Goal: Learn about a topic

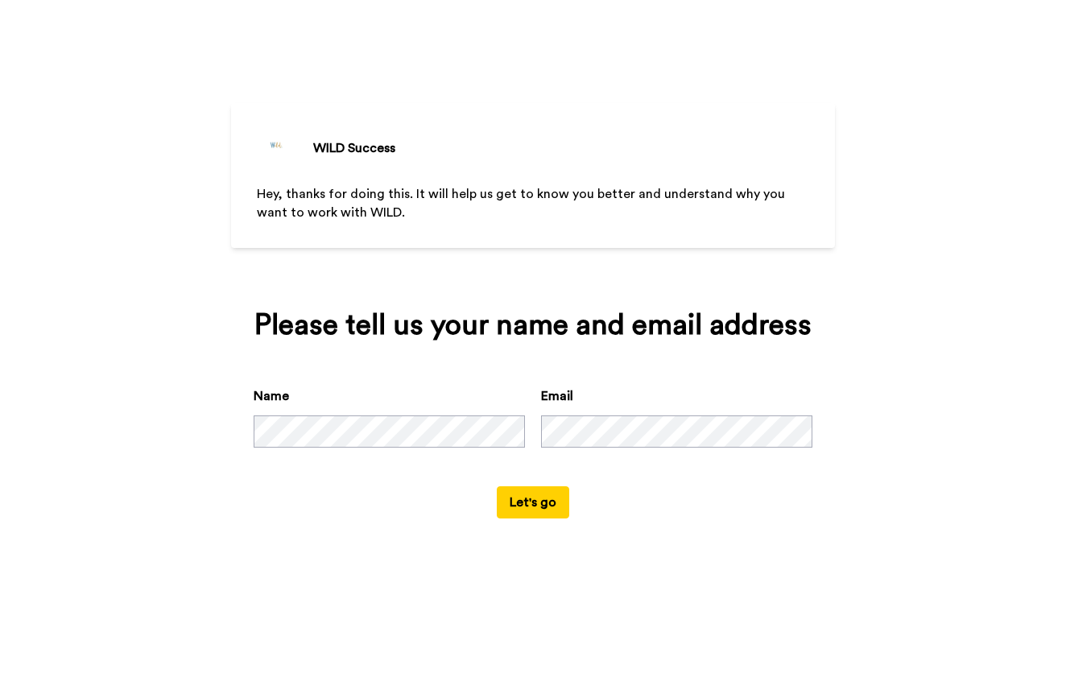
click at [523, 519] on button "Let's go" at bounding box center [533, 502] width 72 height 32
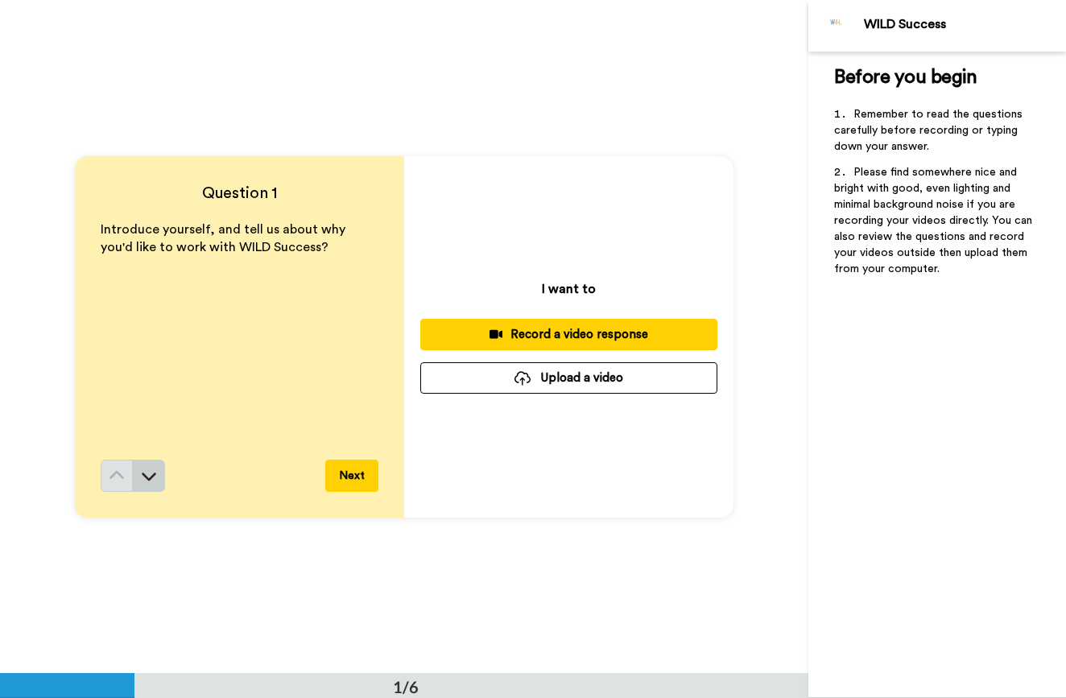
click at [143, 479] on icon at bounding box center [149, 476] width 16 height 16
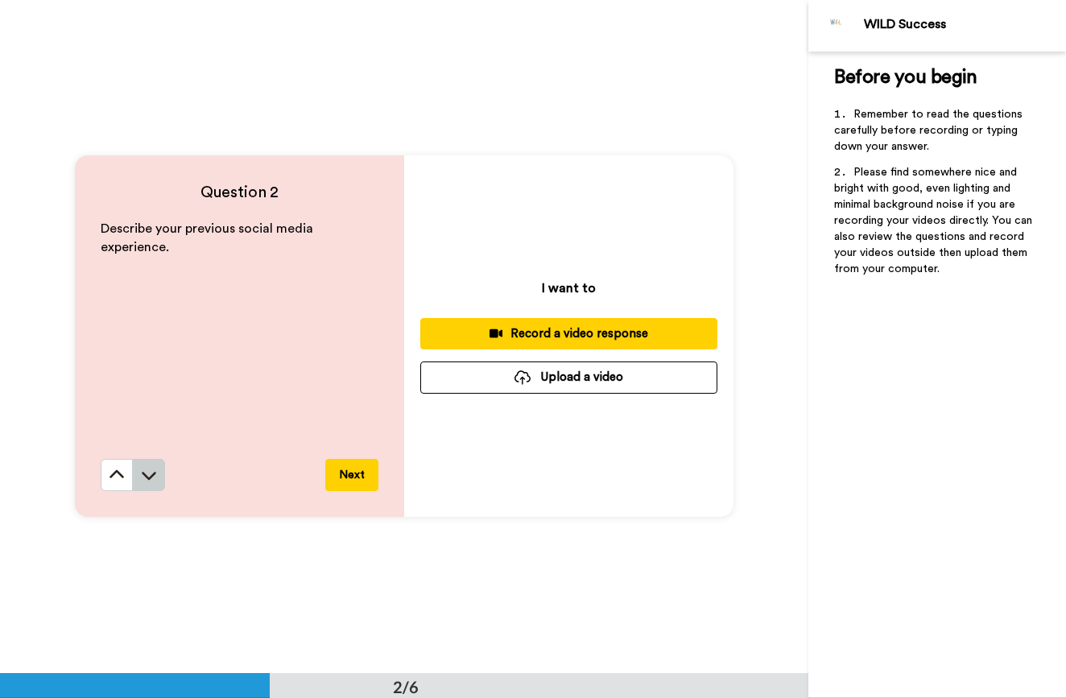
click at [147, 480] on icon at bounding box center [149, 475] width 16 height 16
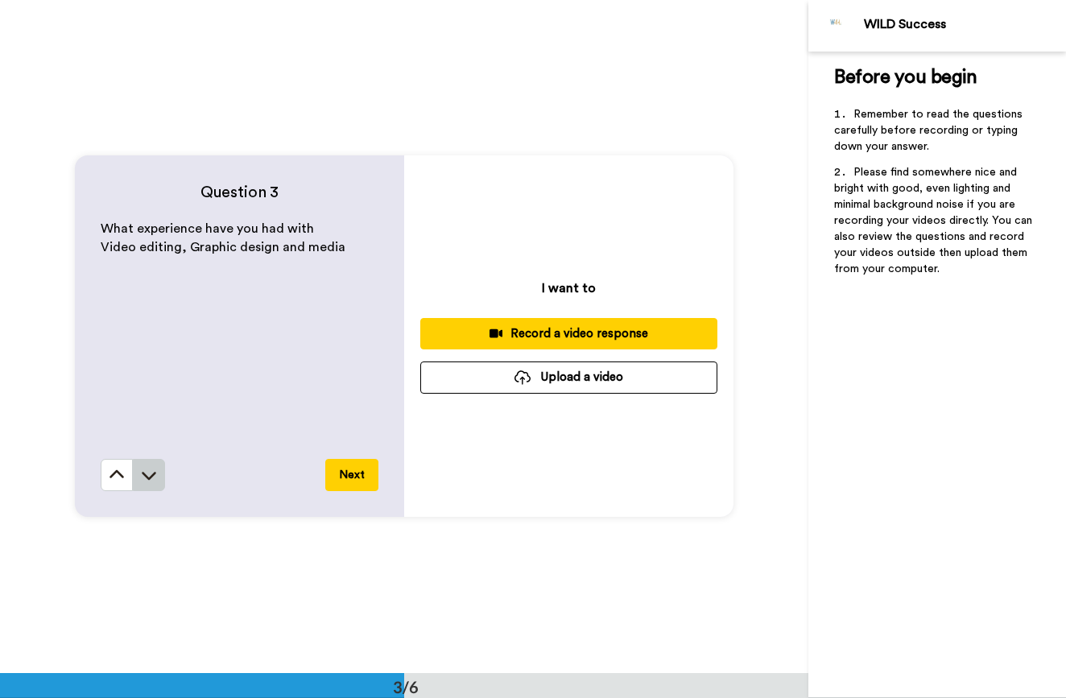
click at [143, 477] on icon at bounding box center [149, 477] width 14 height 8
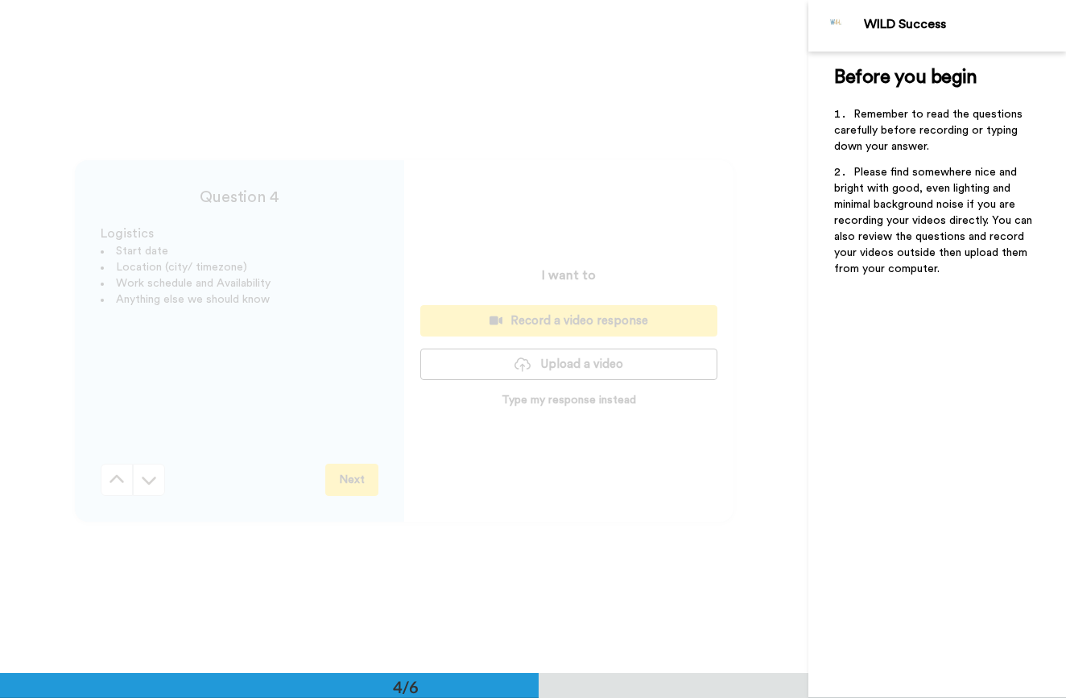
scroll to position [2021, 0]
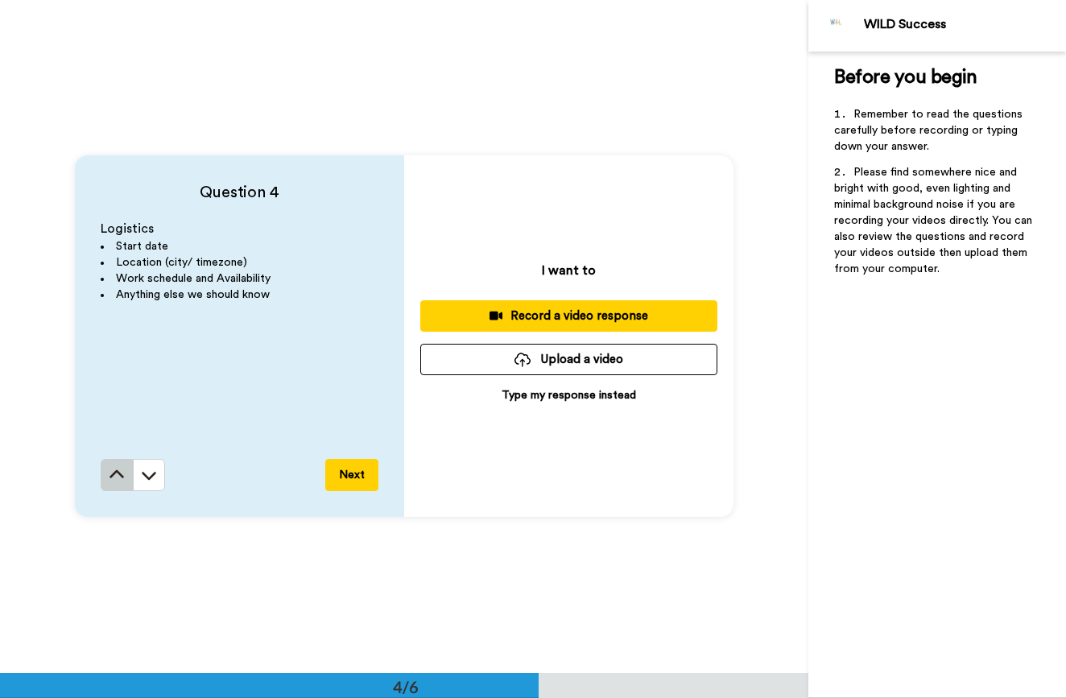
click at [102, 473] on button at bounding box center [117, 475] width 32 height 32
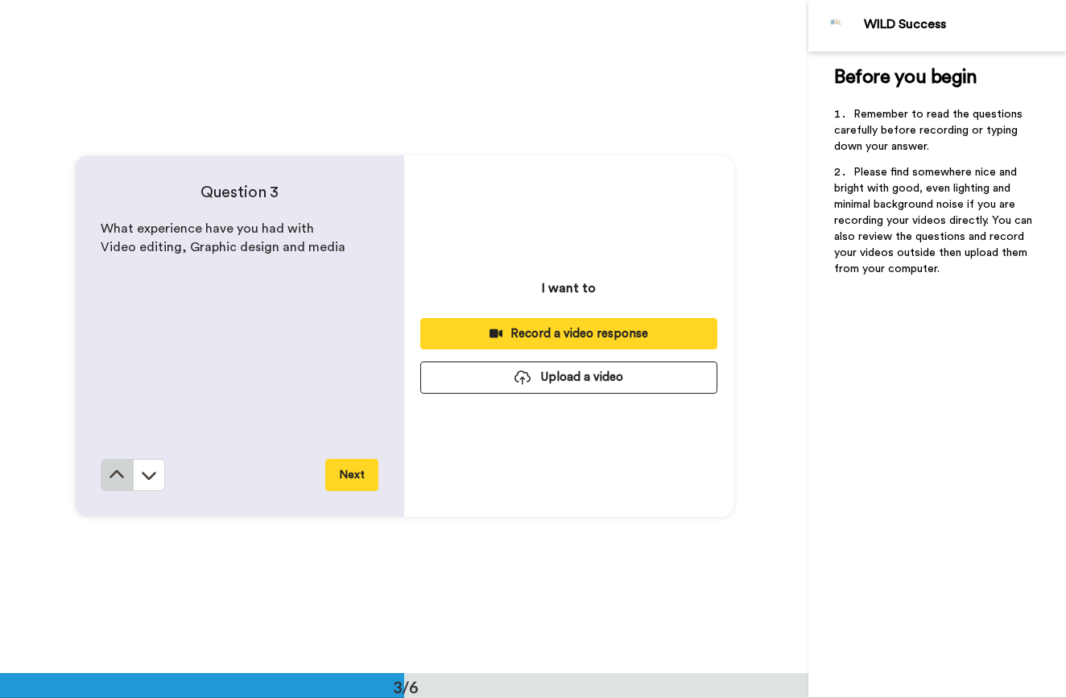
click at [102, 473] on button at bounding box center [117, 475] width 32 height 32
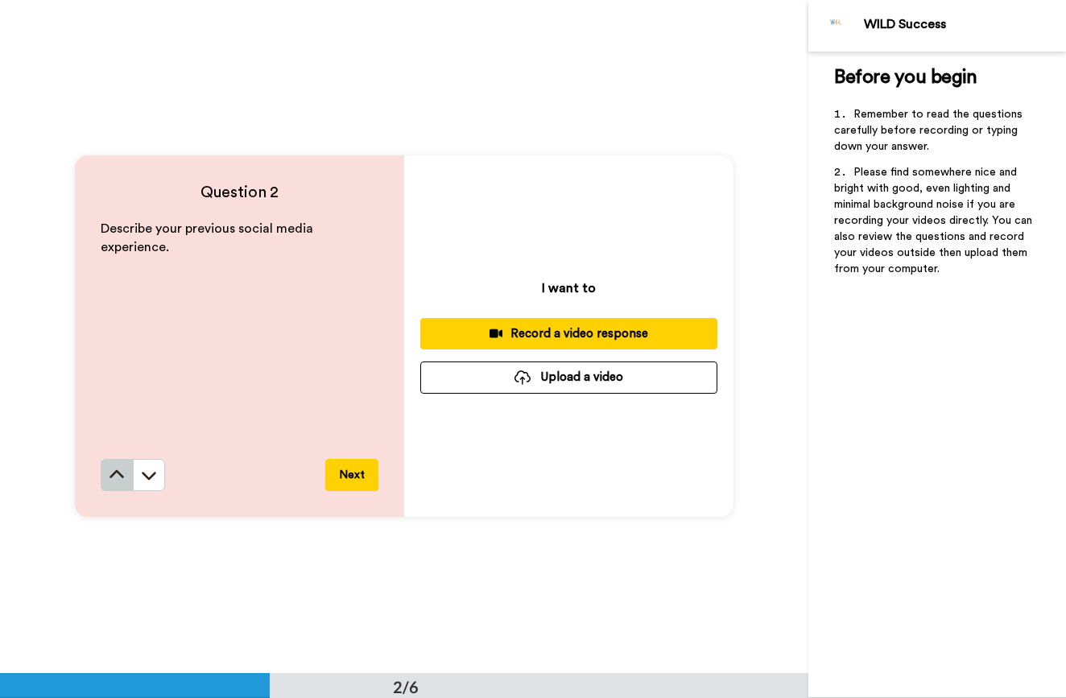
click at [102, 473] on button at bounding box center [117, 475] width 32 height 32
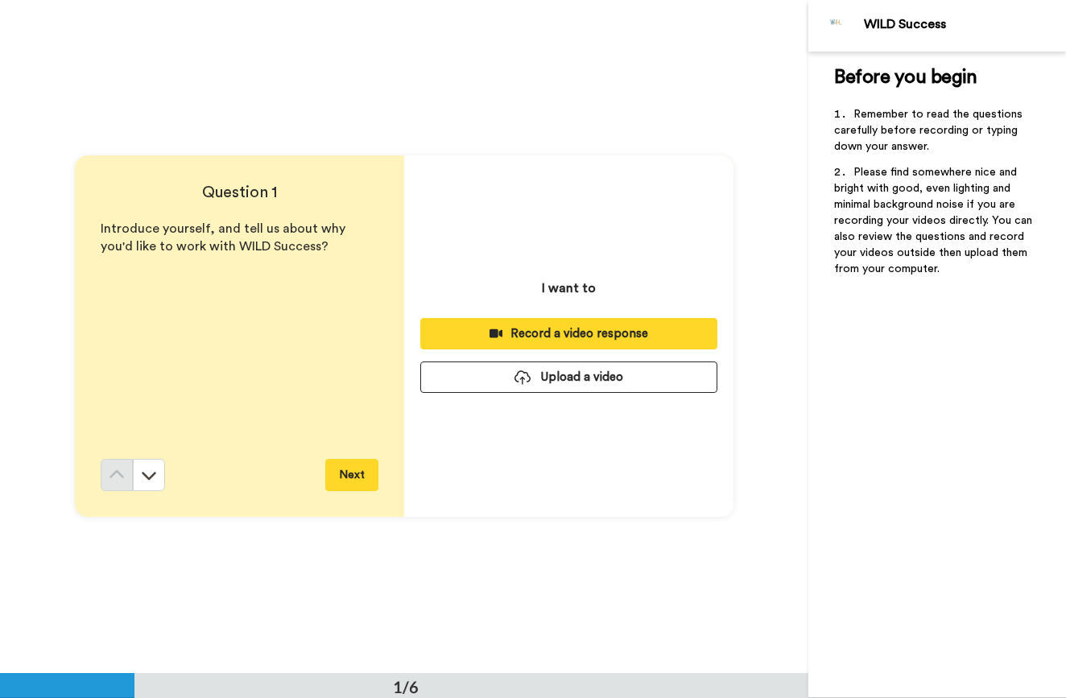
scroll to position [0, 0]
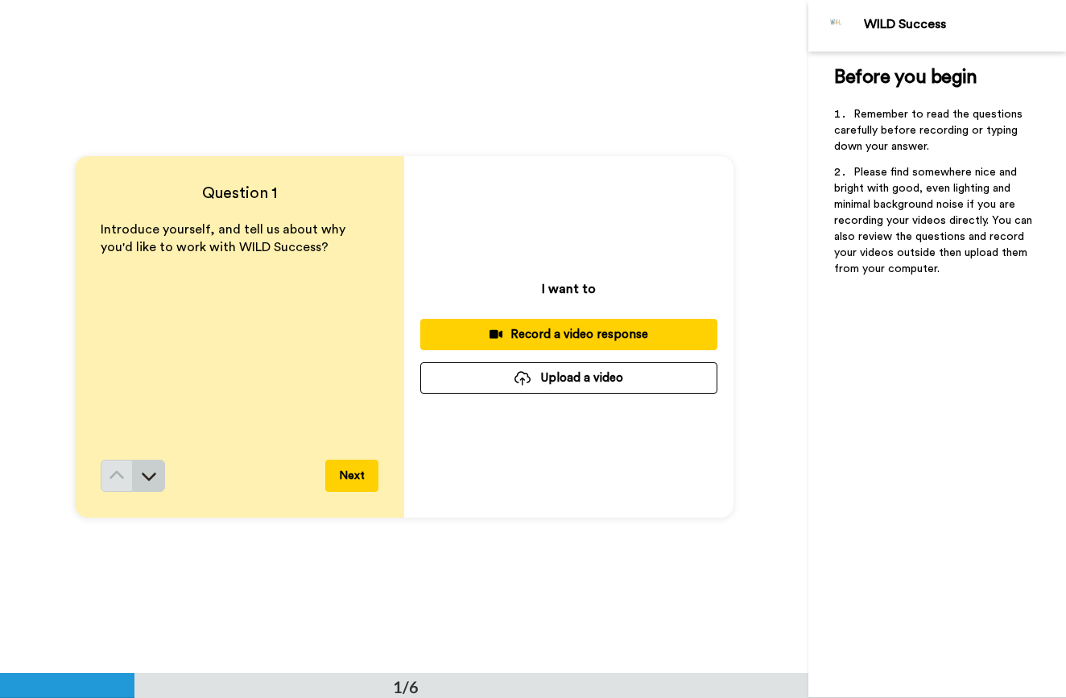
click at [149, 471] on icon at bounding box center [149, 476] width 16 height 16
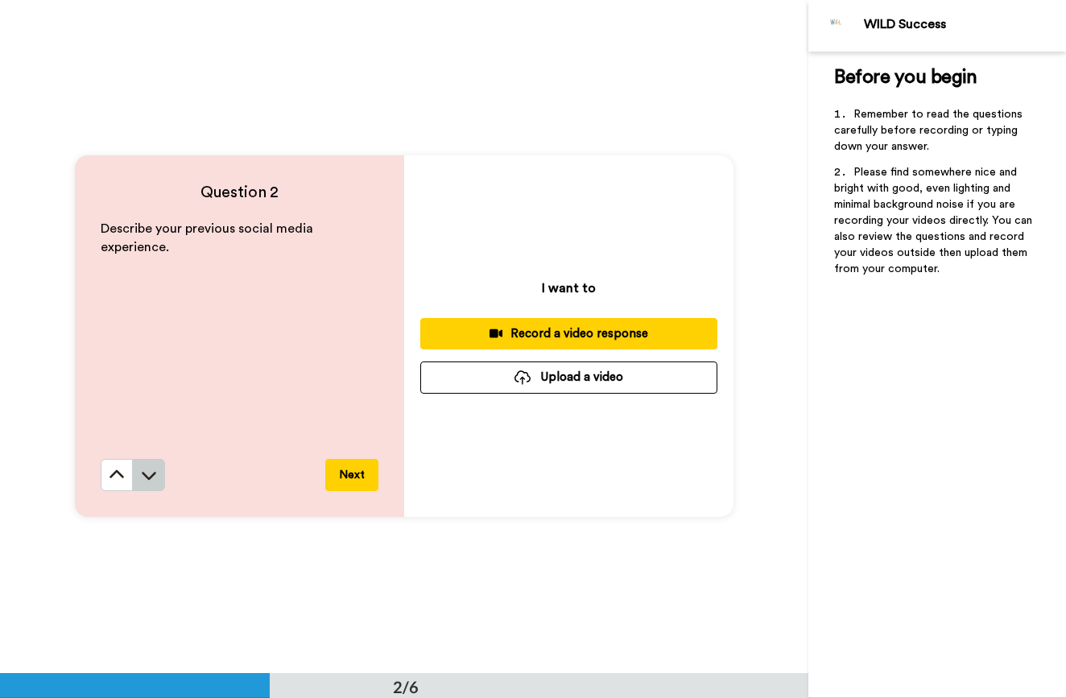
click at [148, 469] on icon at bounding box center [149, 475] width 16 height 16
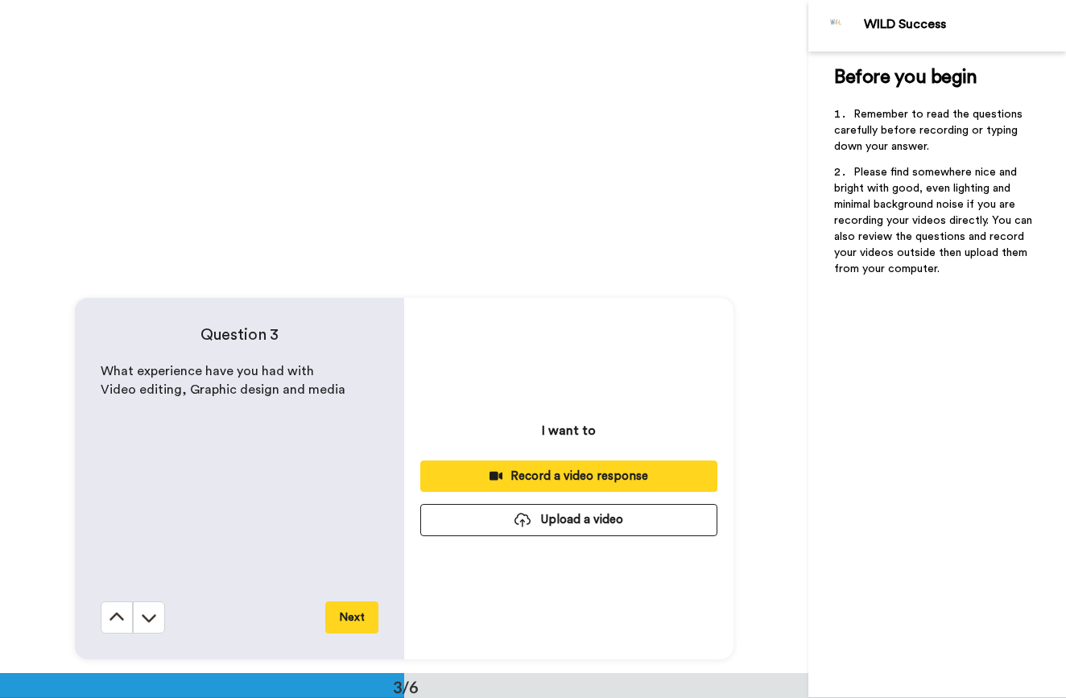
scroll to position [1347, 0]
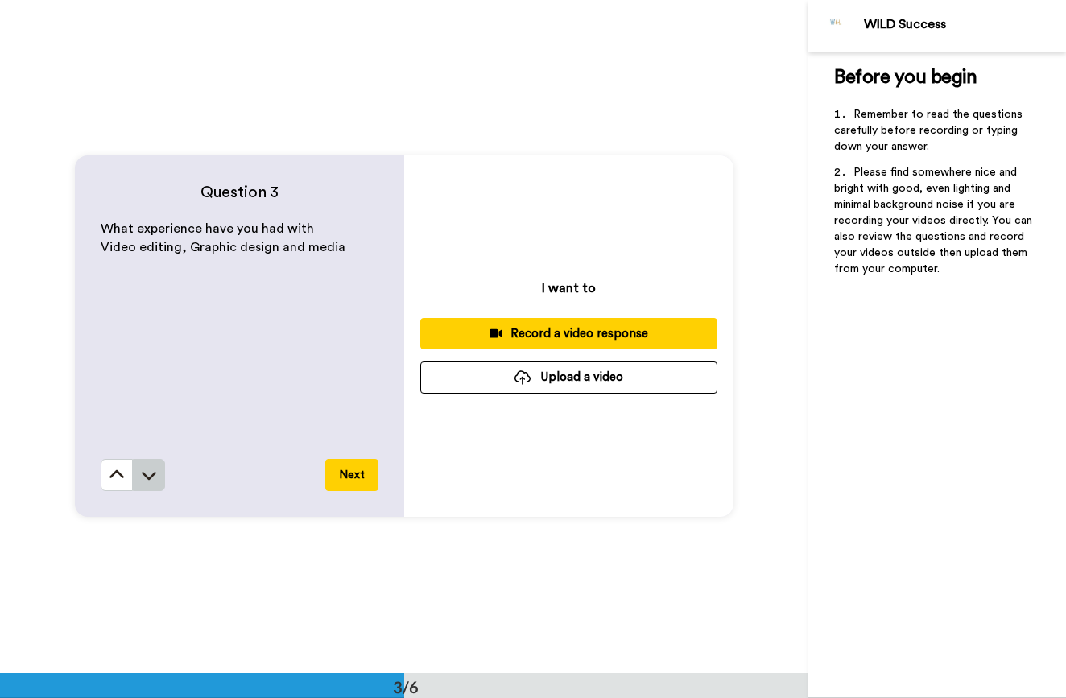
click at [154, 468] on button at bounding box center [149, 475] width 32 height 32
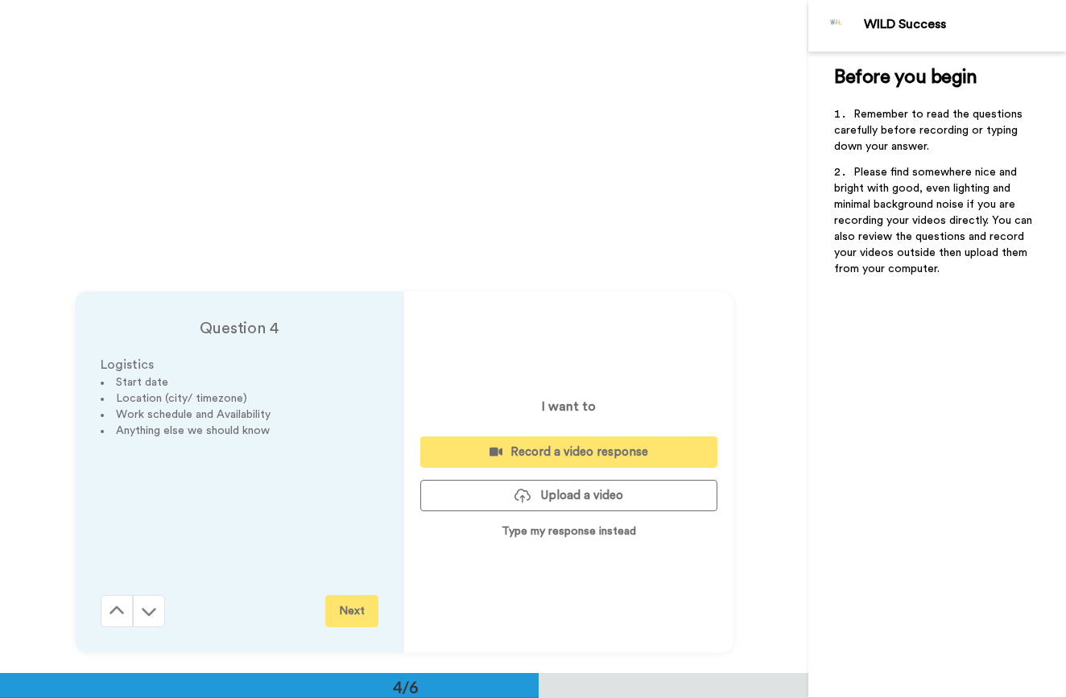
scroll to position [2021, 0]
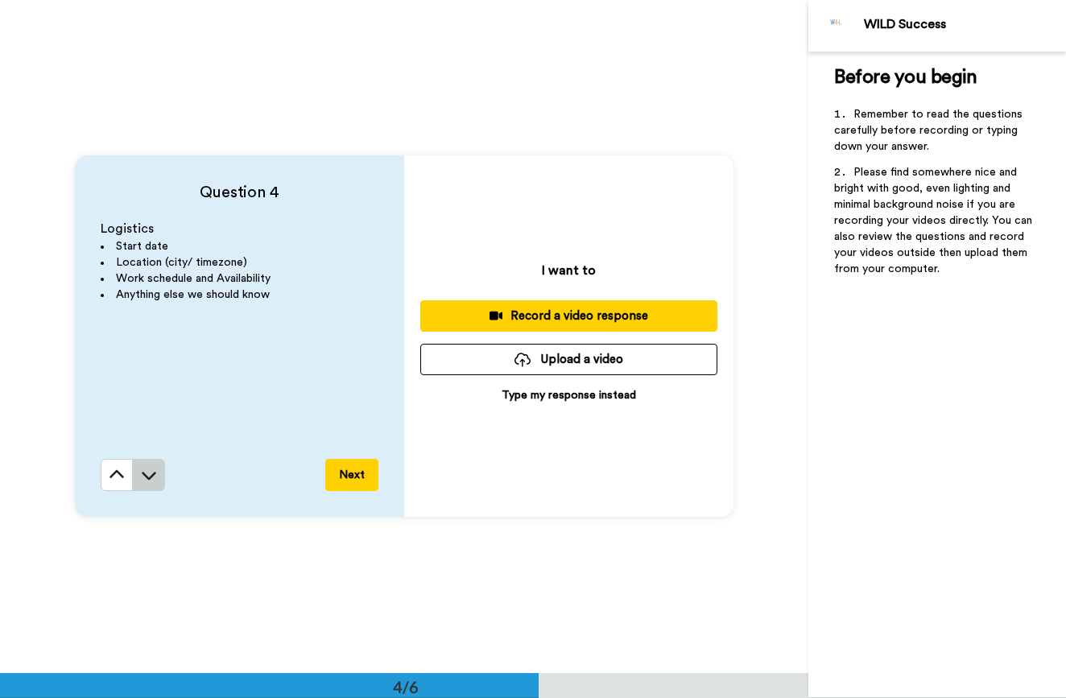
click at [154, 469] on button at bounding box center [149, 475] width 32 height 32
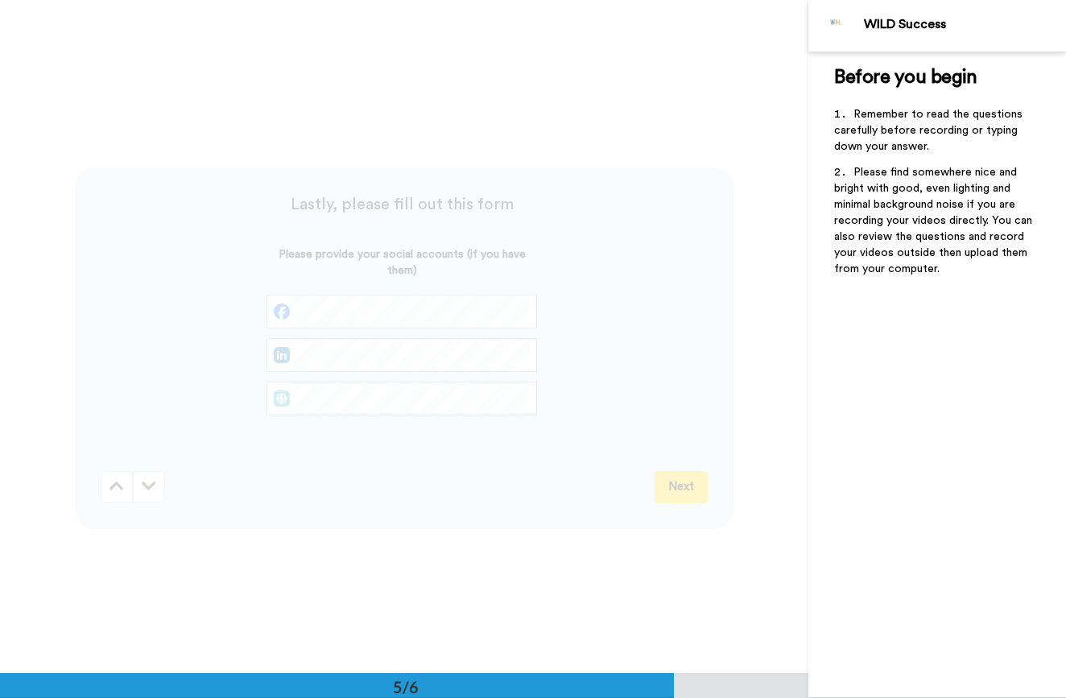
scroll to position [2694, 0]
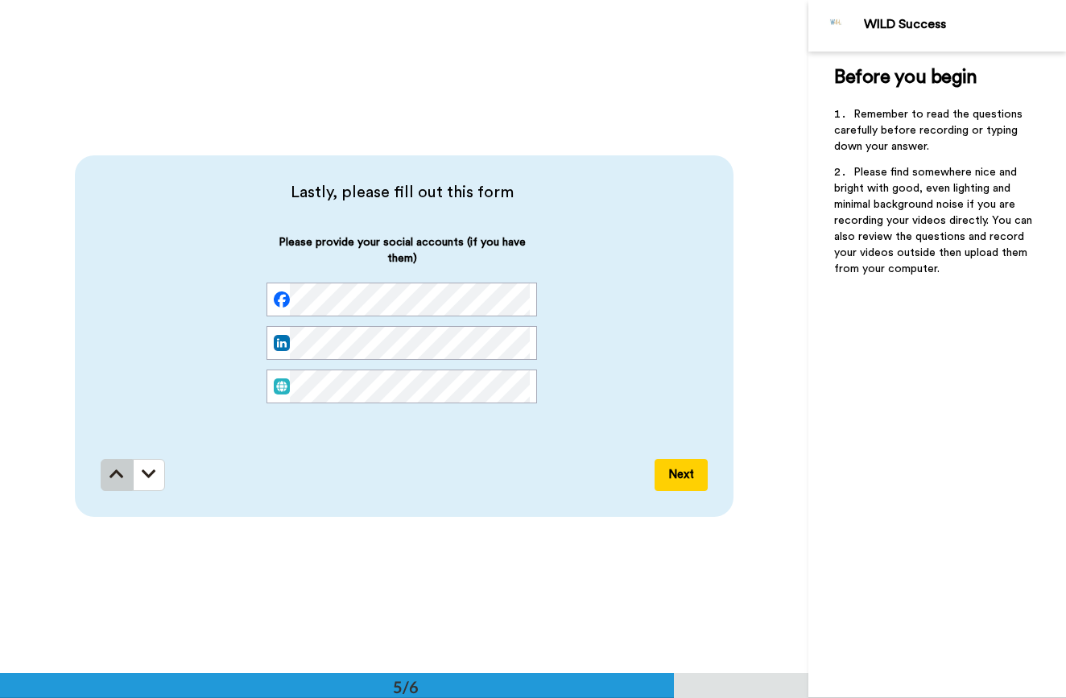
click at [103, 472] on button at bounding box center [117, 475] width 32 height 32
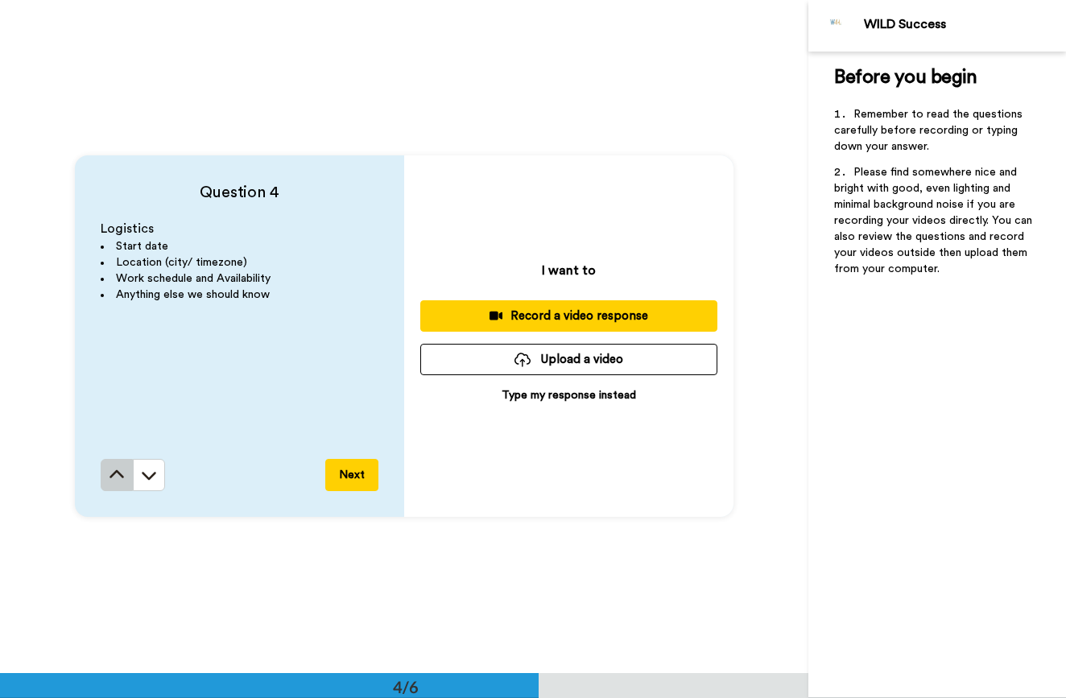
click at [103, 471] on button at bounding box center [117, 475] width 32 height 32
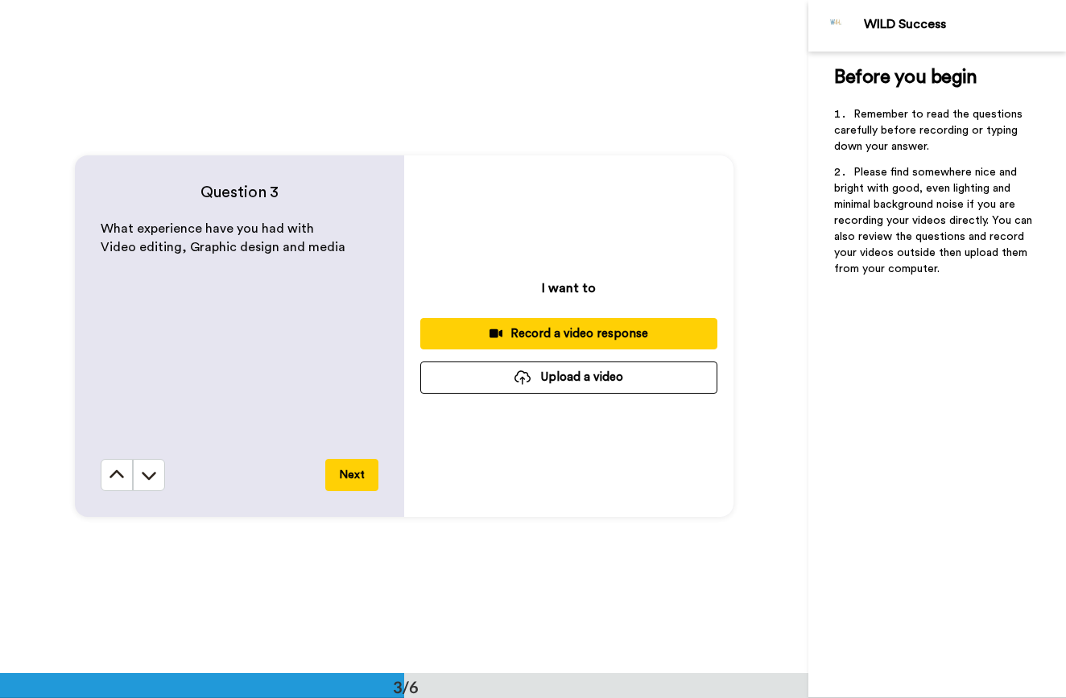
click at [103, 471] on button at bounding box center [117, 475] width 32 height 32
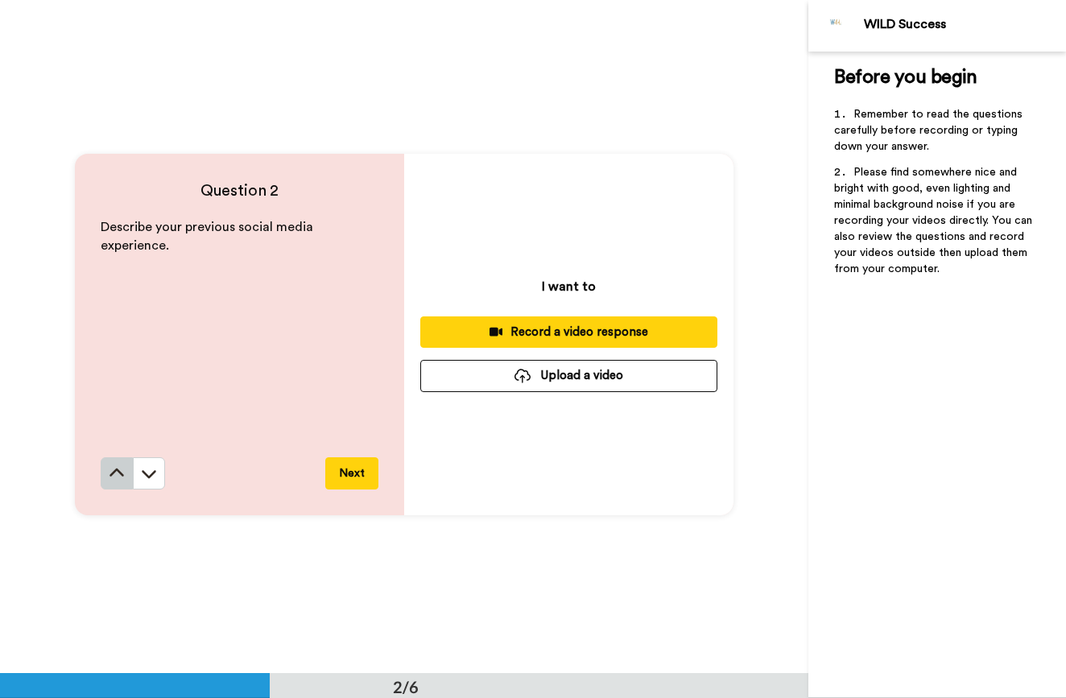
scroll to position [674, 0]
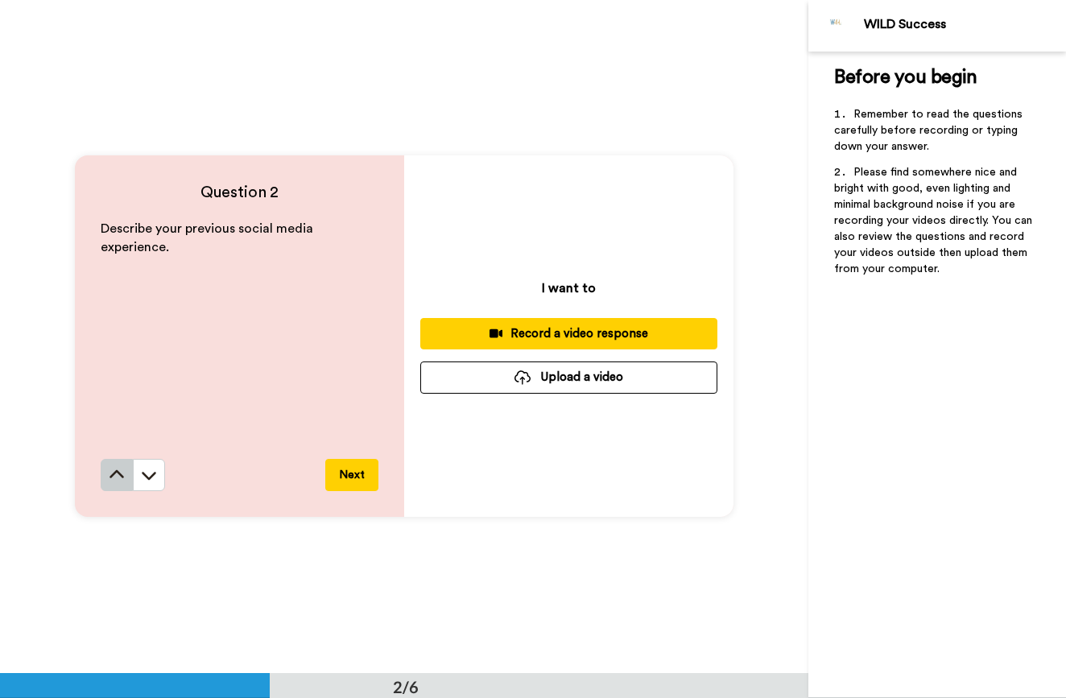
click at [102, 470] on button at bounding box center [117, 475] width 32 height 32
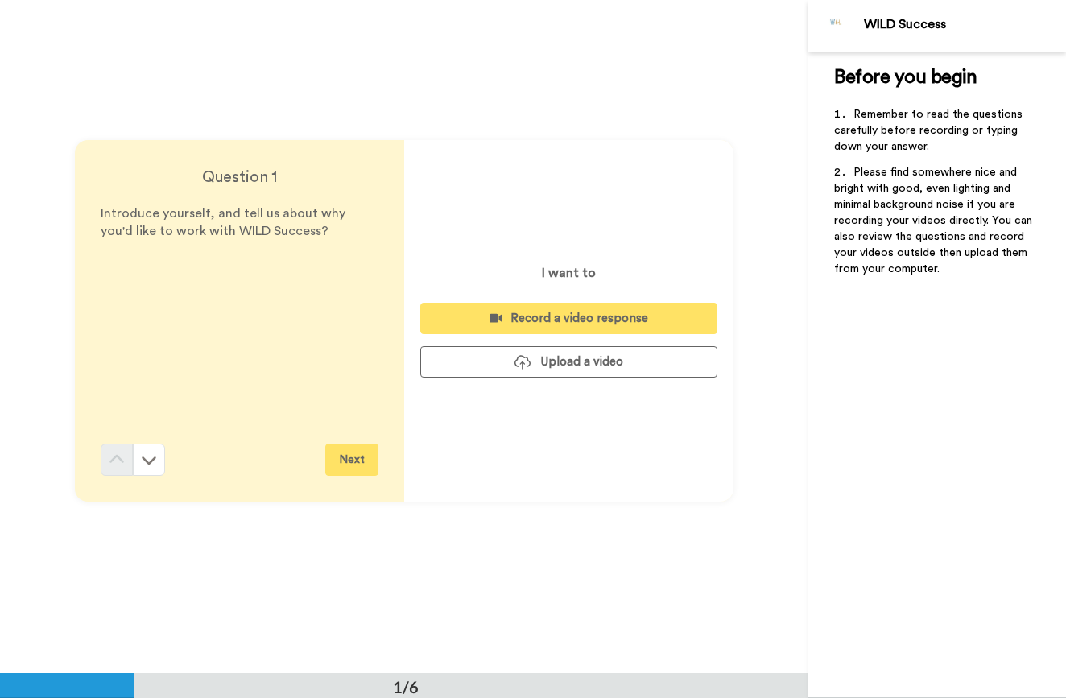
scroll to position [0, 0]
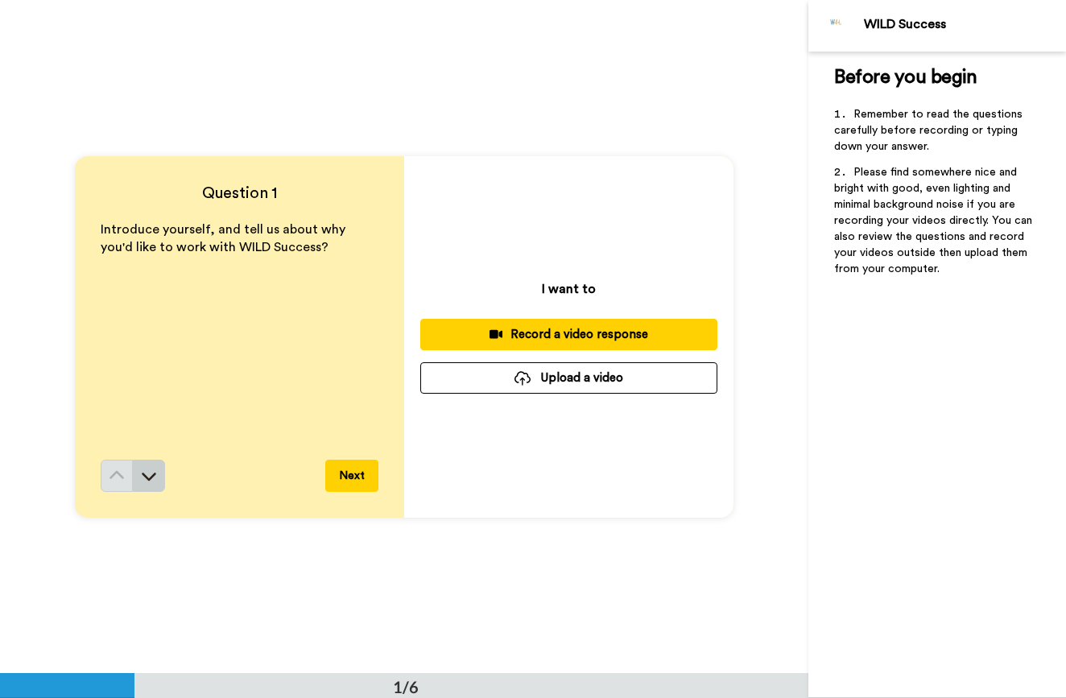
click at [145, 482] on icon at bounding box center [149, 476] width 16 height 16
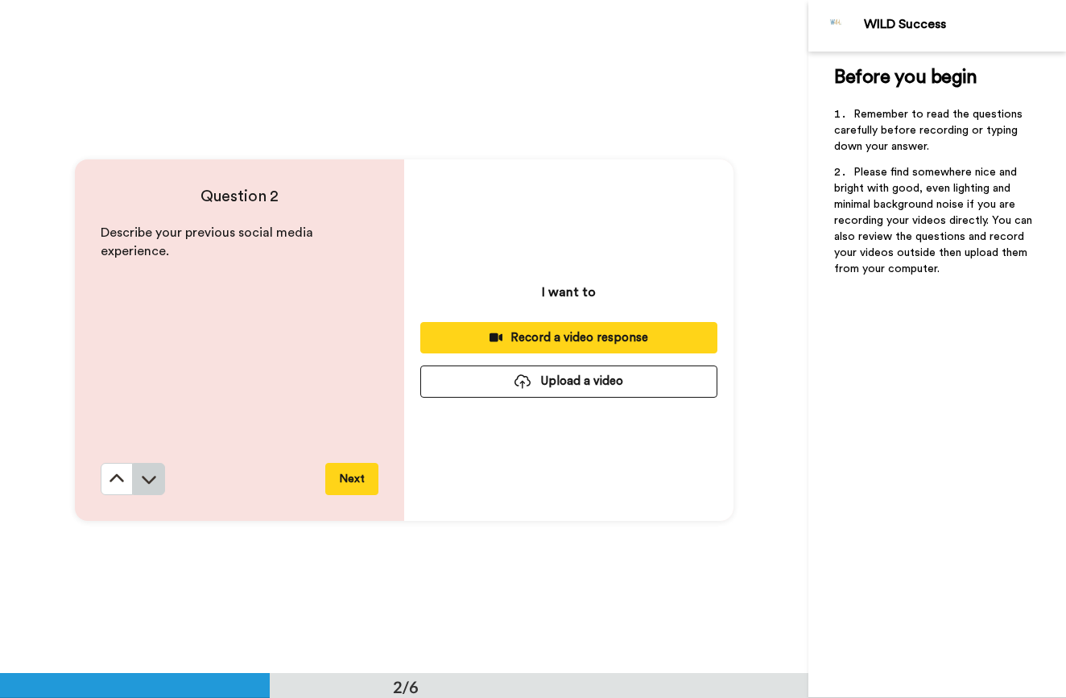
scroll to position [674, 0]
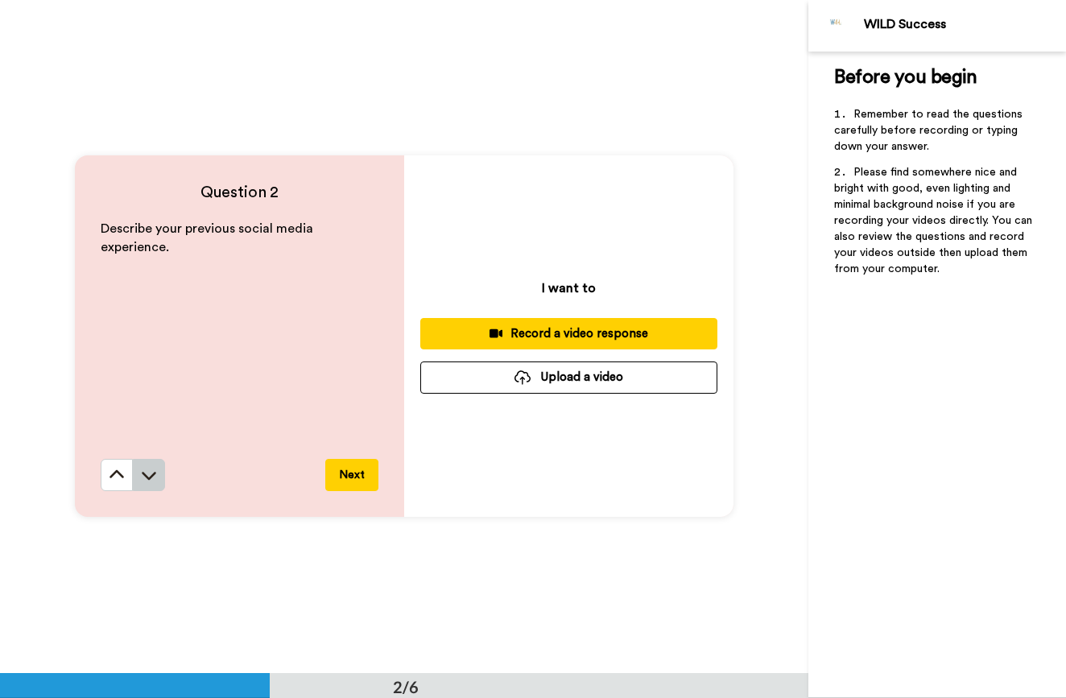
click at [147, 474] on icon at bounding box center [149, 475] width 16 height 16
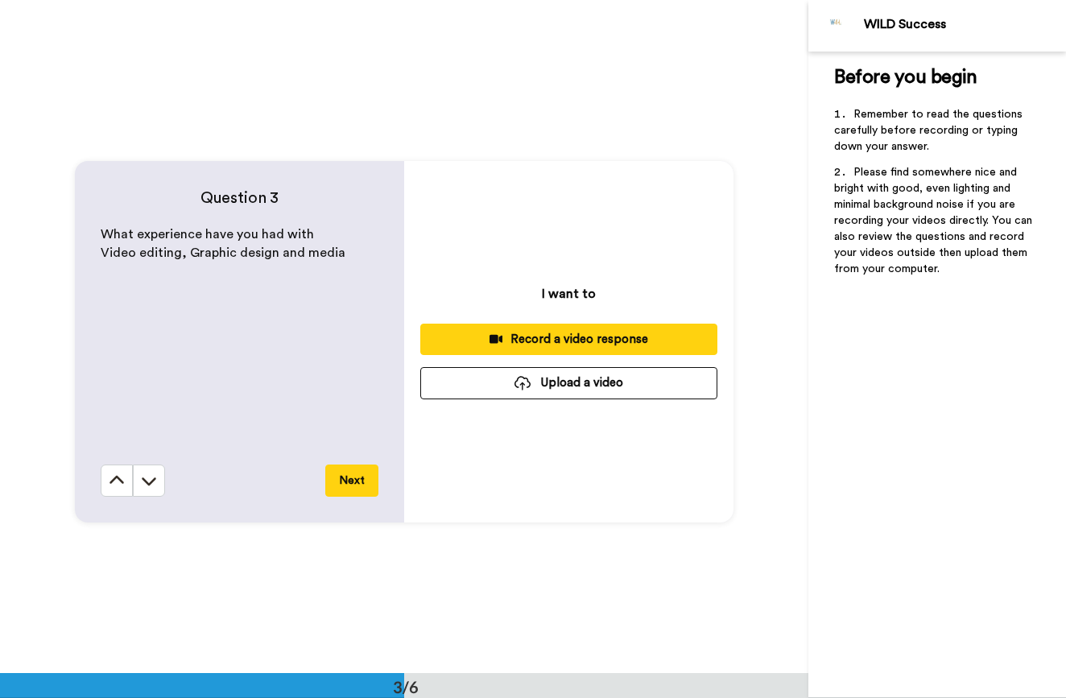
scroll to position [1347, 0]
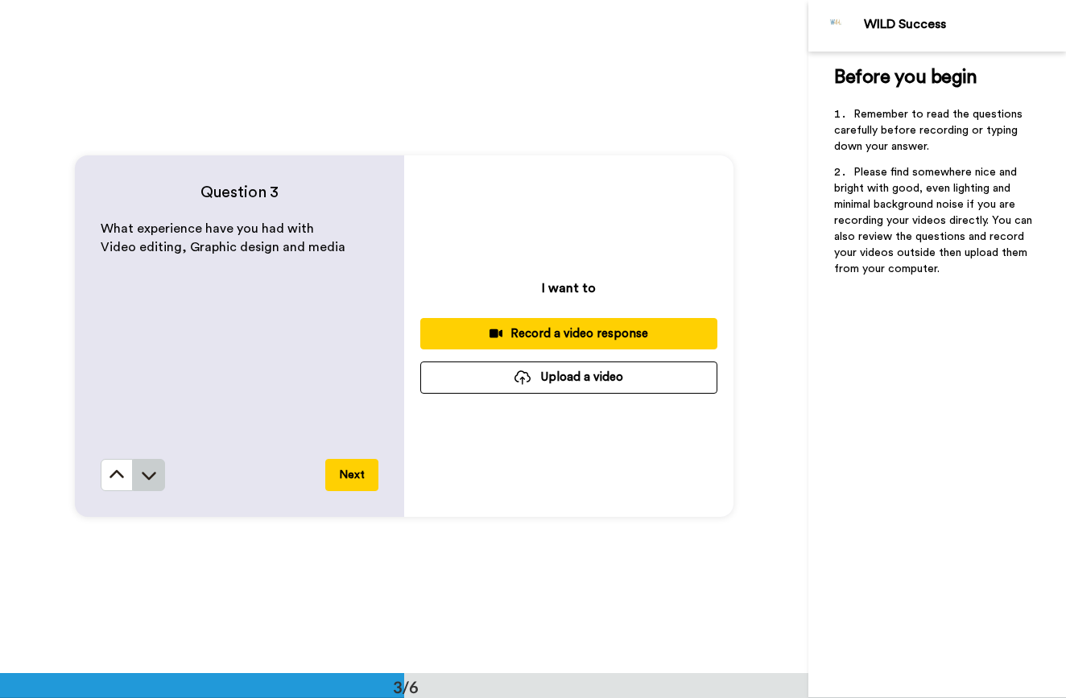
click at [147, 474] on icon at bounding box center [149, 475] width 16 height 16
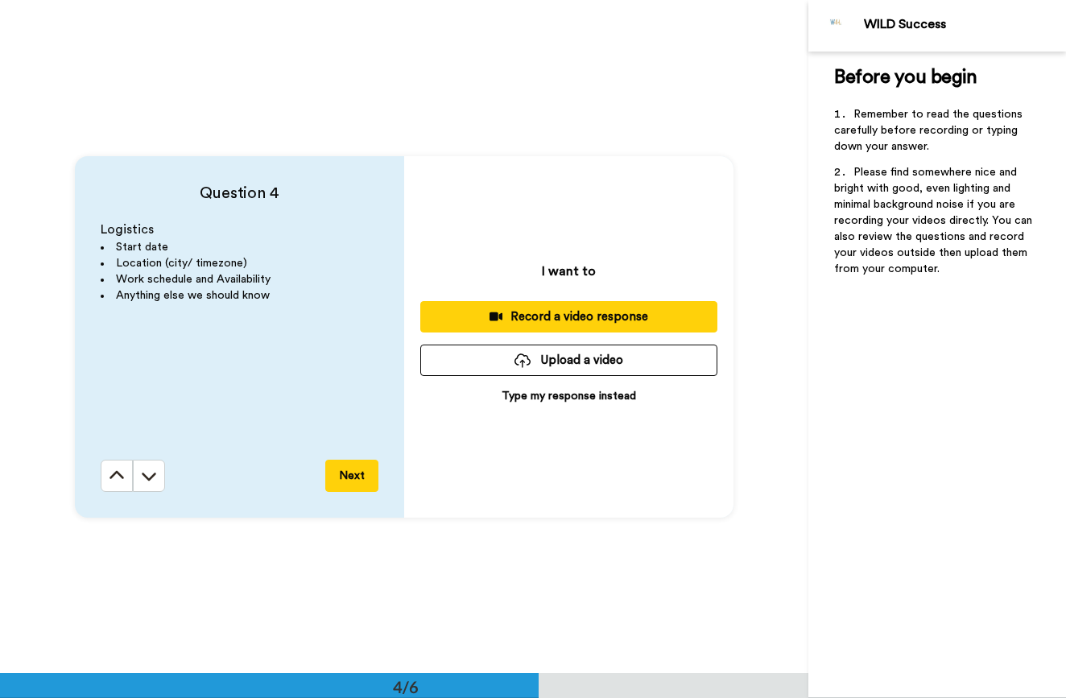
scroll to position [2021, 0]
click at [147, 474] on icon at bounding box center [149, 475] width 16 height 16
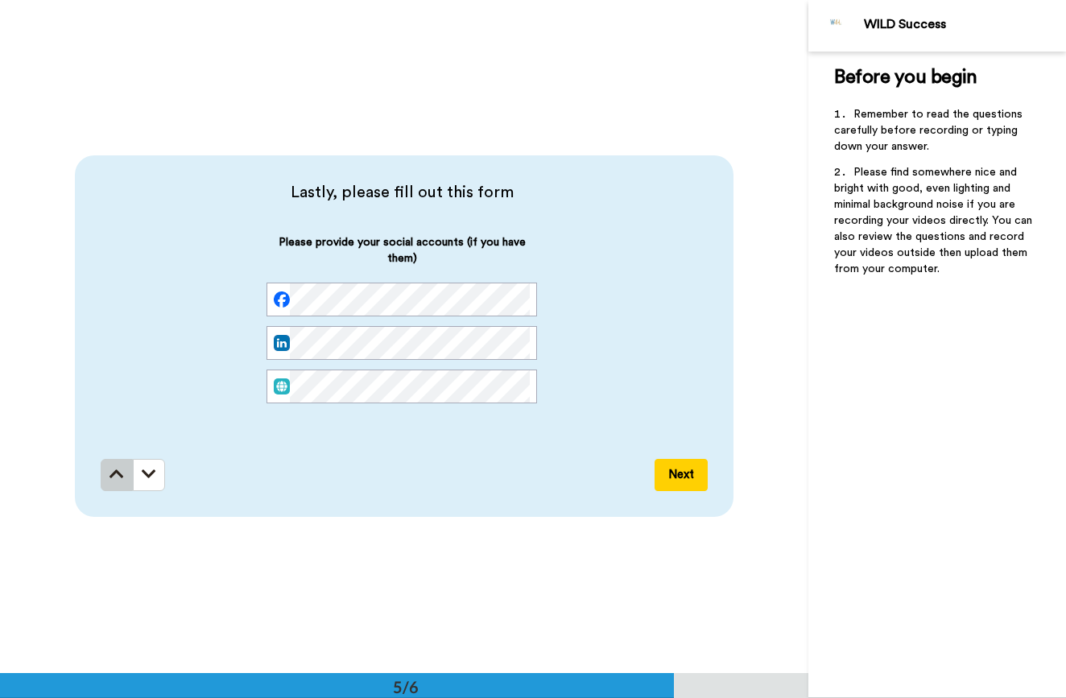
click at [110, 472] on icon at bounding box center [117, 474] width 14 height 16
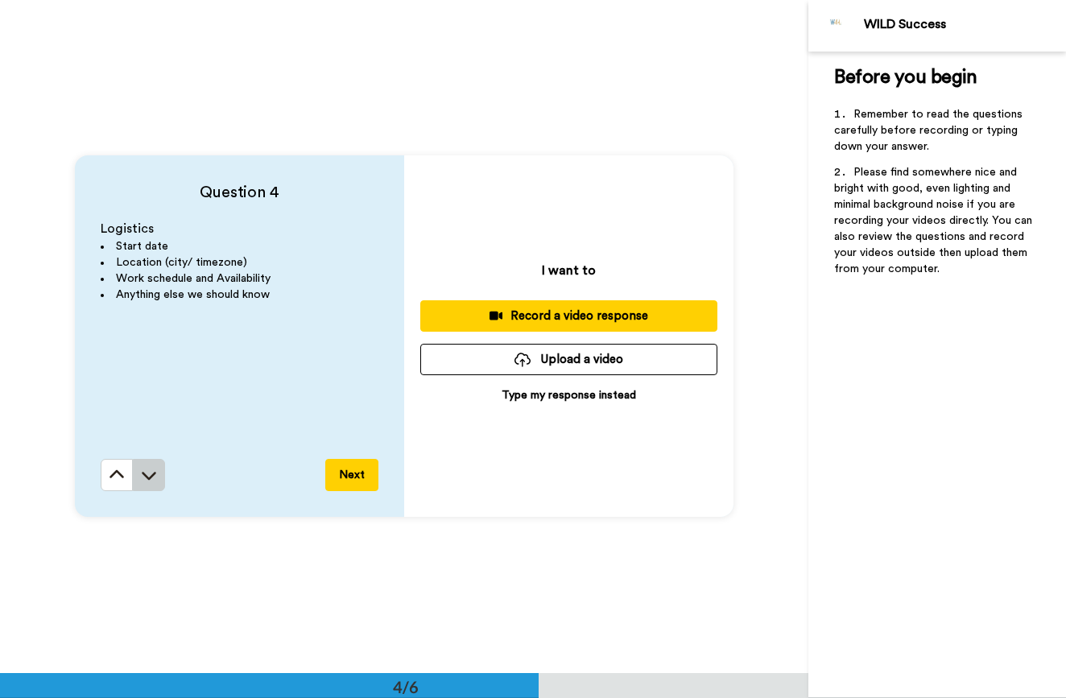
click at [150, 465] on button at bounding box center [149, 475] width 32 height 32
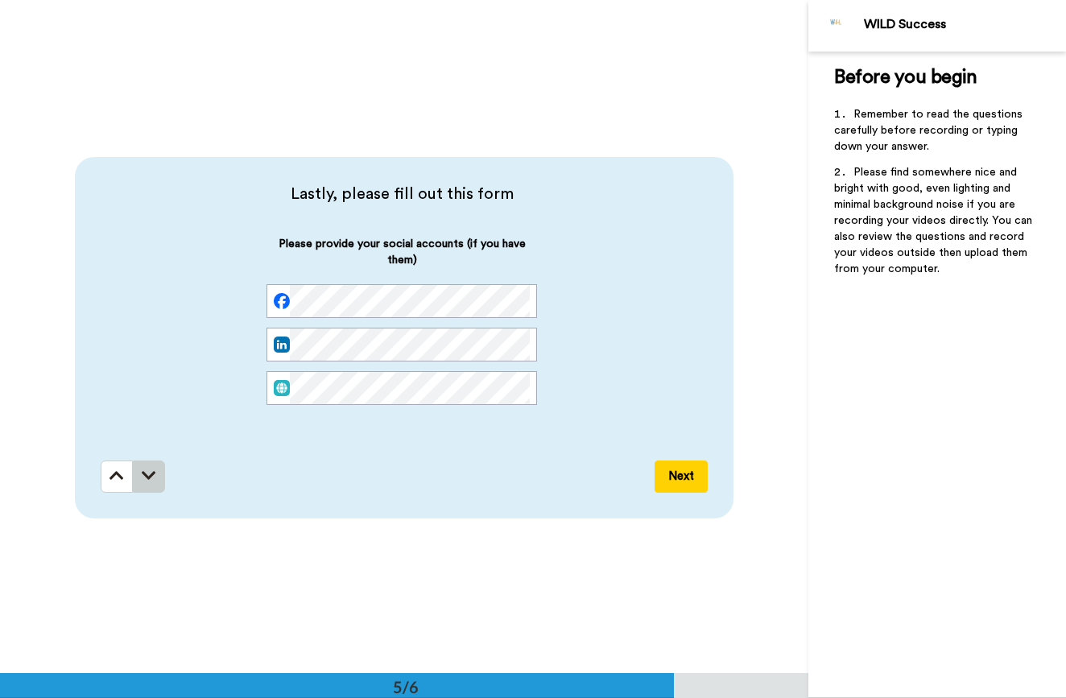
scroll to position [2694, 0]
click at [150, 468] on icon at bounding box center [149, 474] width 14 height 16
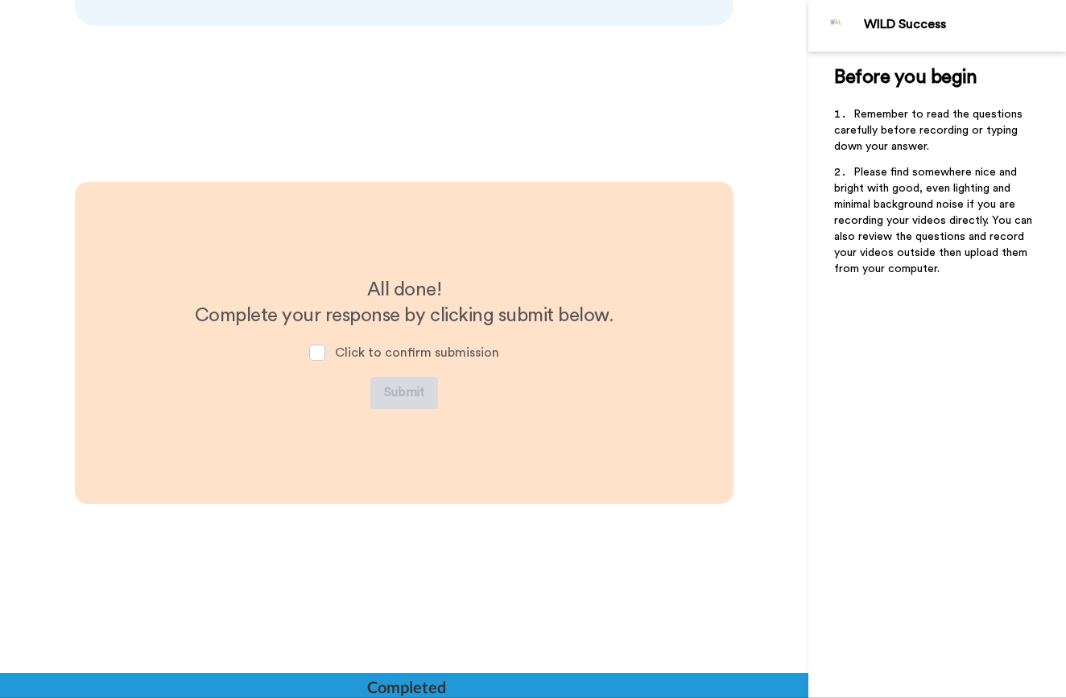
scroll to position [3192, 0]
